Goal: Book appointment/travel/reservation

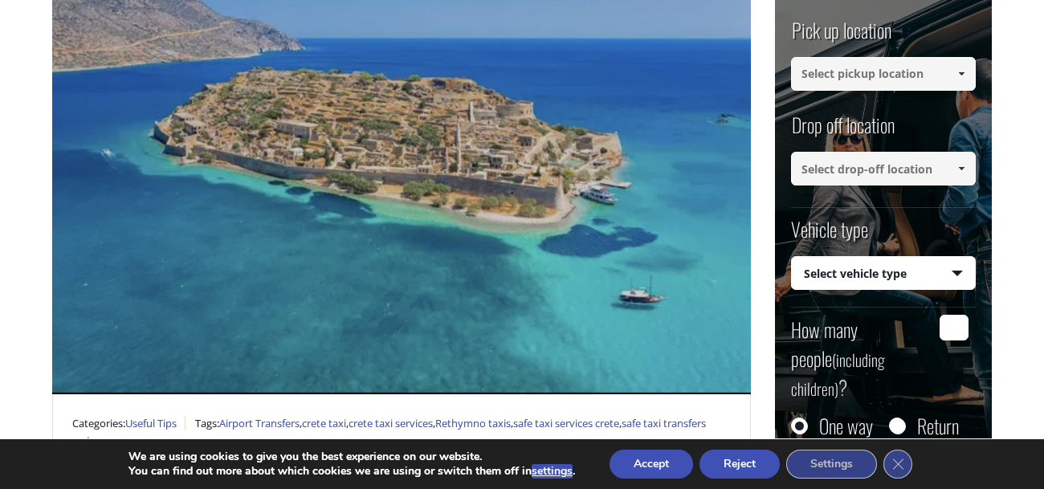
scroll to position [268, 0]
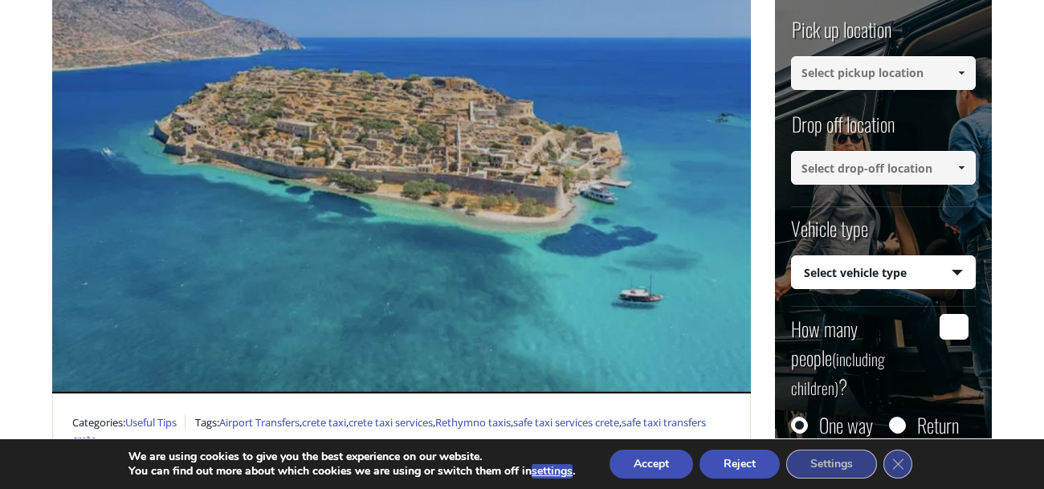
click at [858, 81] on input at bounding box center [883, 73] width 185 height 34
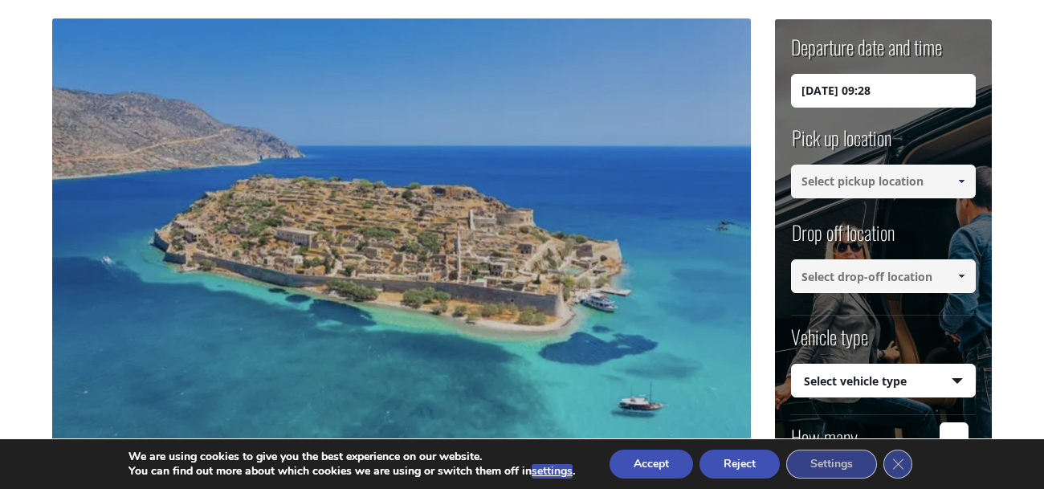
scroll to position [157, 0]
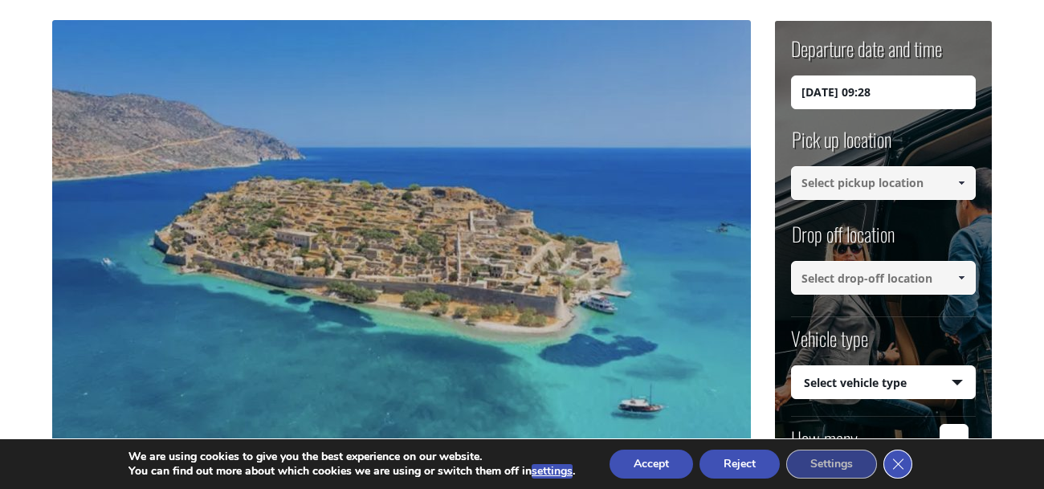
click at [901, 462] on icon "Close GDPR Cookie Banner" at bounding box center [898, 463] width 29 height 24
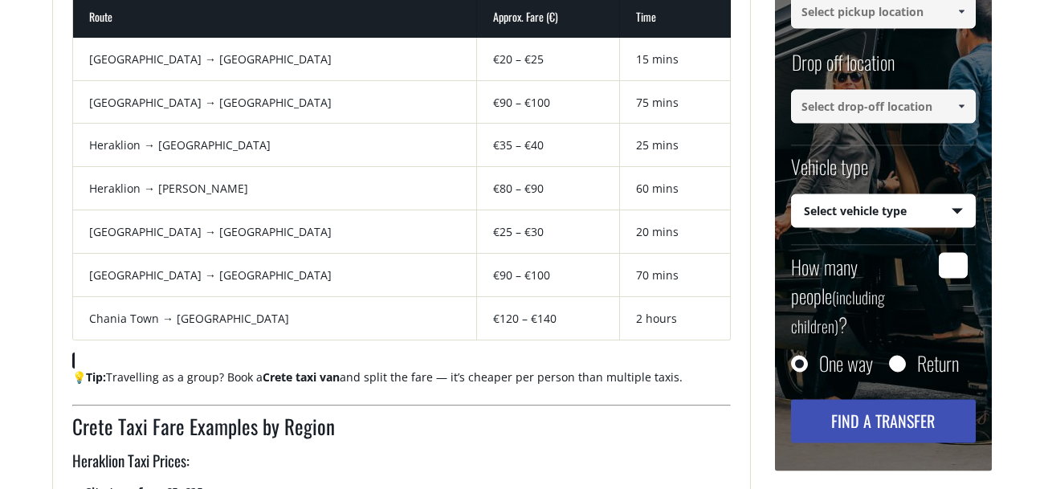
scroll to position [1307, 0]
click at [620, 235] on td "20 mins" at bounding box center [675, 231] width 111 height 43
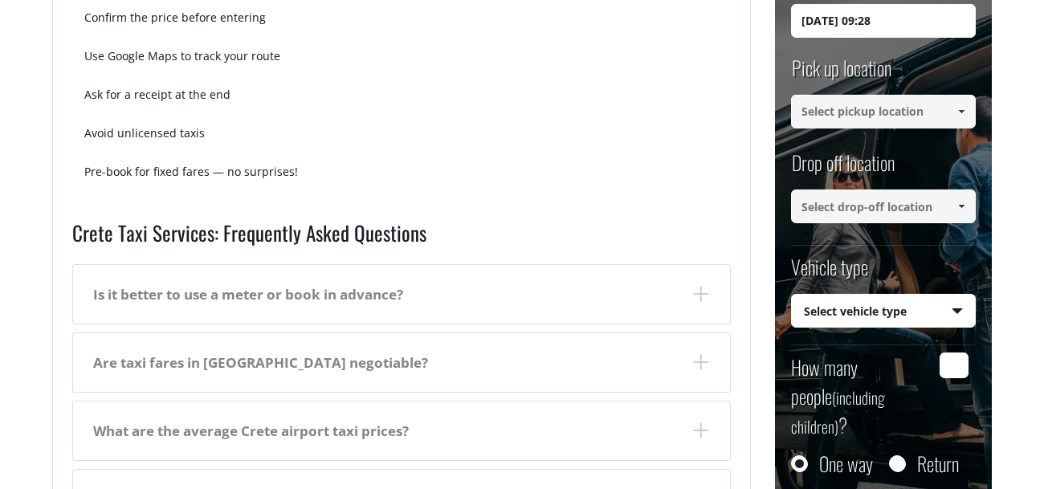
scroll to position [2762, 0]
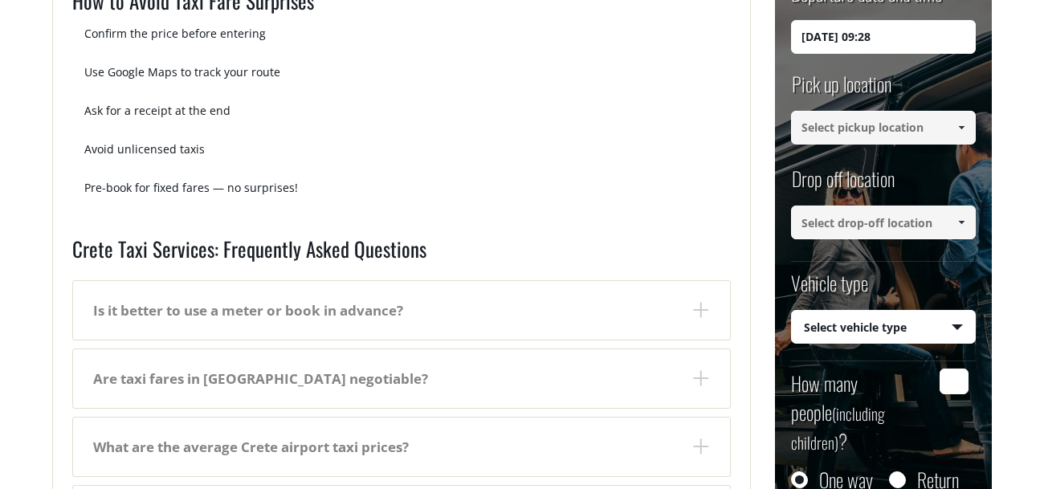
click at [953, 124] on link at bounding box center [962, 128] width 27 height 34
type input "Analipsi"
click at [877, 116] on input "Analipsi" at bounding box center [883, 128] width 185 height 34
click at [981, 141] on form "Departure date and time [DATE] 09:28 Pick up location Select pickup location Se…" at bounding box center [883, 274] width 217 height 618
click at [965, 131] on span at bounding box center [961, 127] width 13 height 13
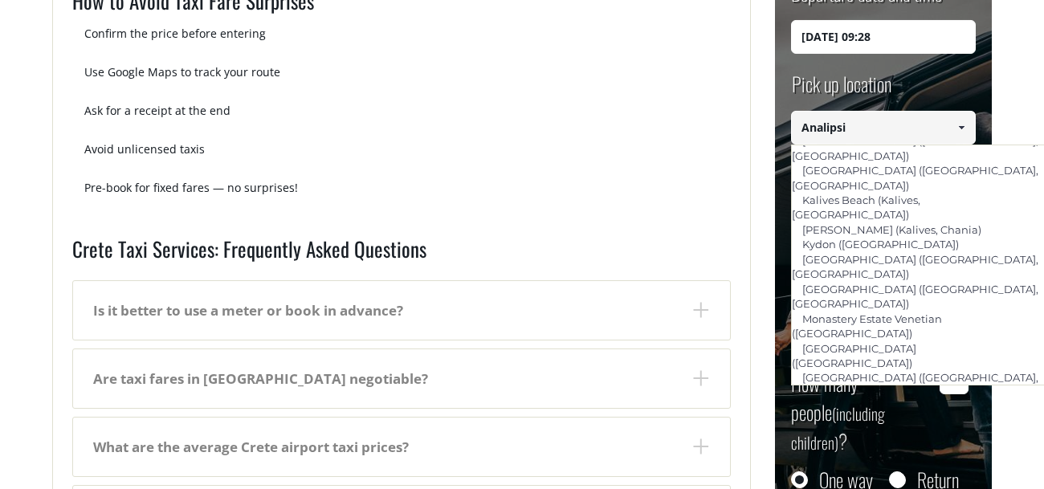
scroll to position [0, 0]
